Goal: Task Accomplishment & Management: Use online tool/utility

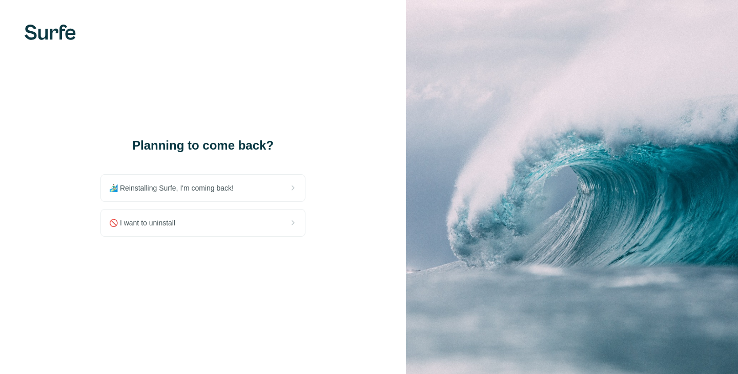
click at [247, 190] on div "🏄🏻‍♂️ Reinstalling Surfe, I'm coming back!" at bounding box center [203, 188] width 204 height 27
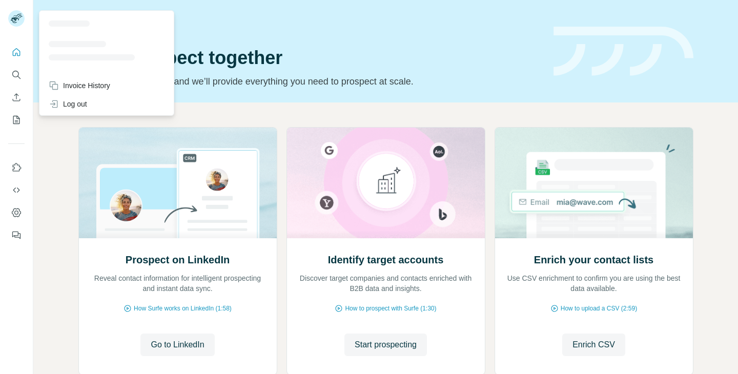
click at [17, 23] on rect at bounding box center [16, 18] width 16 height 16
